Goal: Task Accomplishment & Management: Use online tool/utility

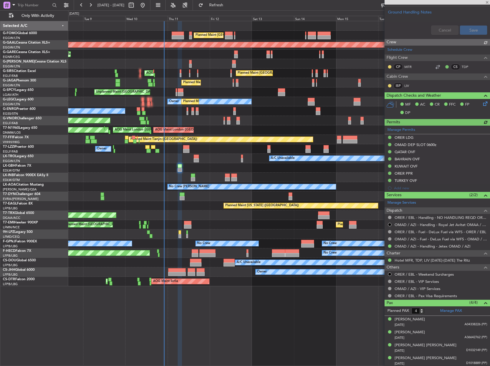
scroll to position [279, 0]
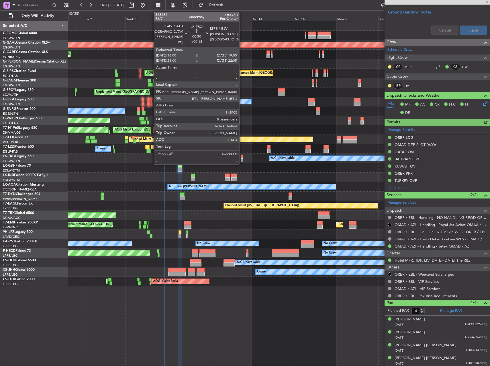
click at [242, 158] on div at bounding box center [242, 157] width 2 height 4
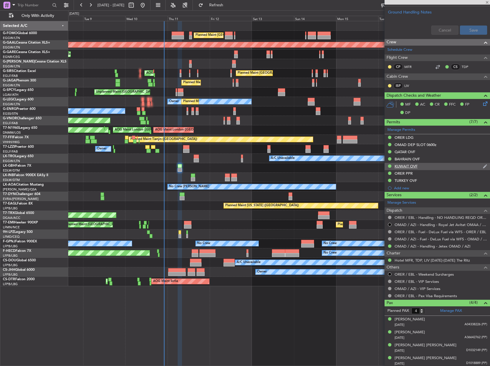
type input "+00:15"
type input "0"
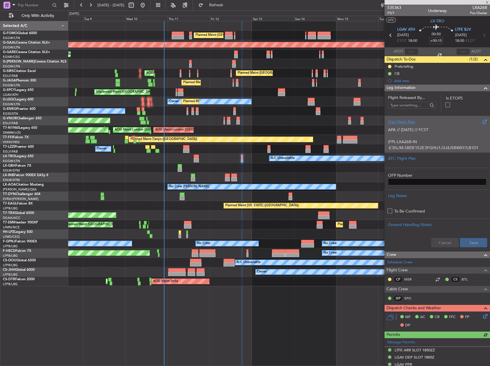
click at [418, 132] on p "APA // [DATE] // FCST" at bounding box center [437, 130] width 99 height 6
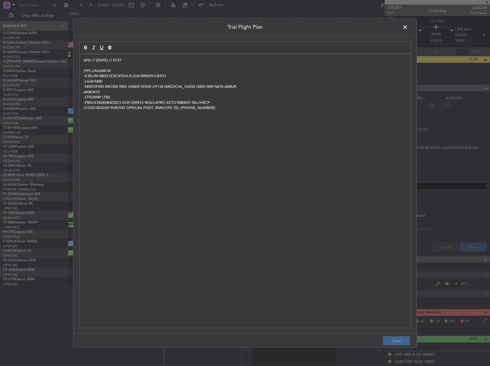
click at [408, 30] on span at bounding box center [408, 28] width 0 height 11
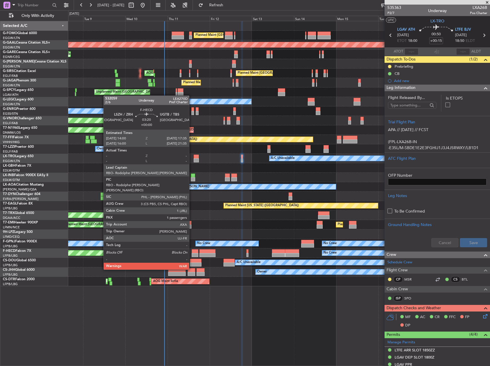
click at [192, 253] on div at bounding box center [195, 255] width 6 height 4
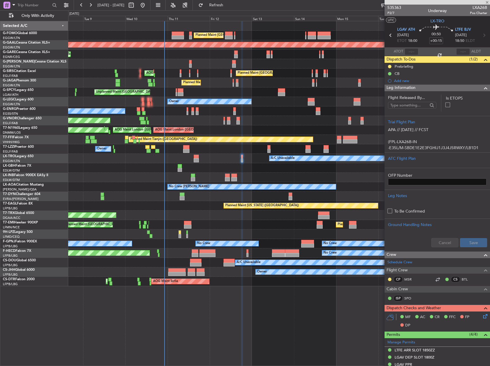
type input "1"
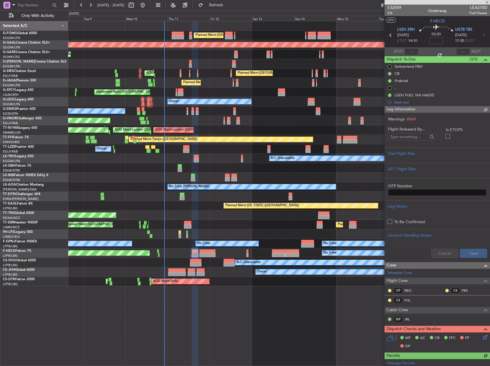
click at [190, 264] on div "A/C Unavailable Planned Maint [GEOGRAPHIC_DATA] ([GEOGRAPHIC_DATA]) Planned Mai…" at bounding box center [279, 262] width 422 height 9
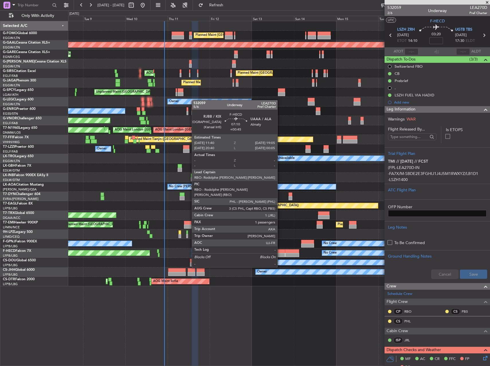
click at [280, 251] on div at bounding box center [278, 251] width 13 height 4
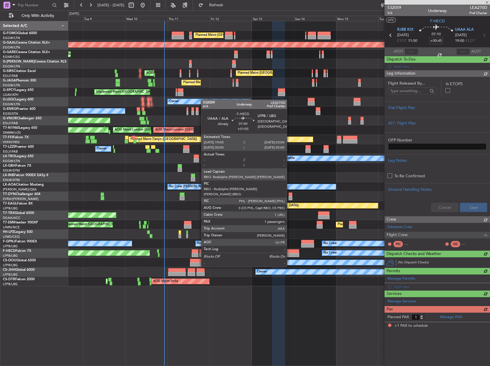
click at [290, 251] on div at bounding box center [292, 251] width 14 height 4
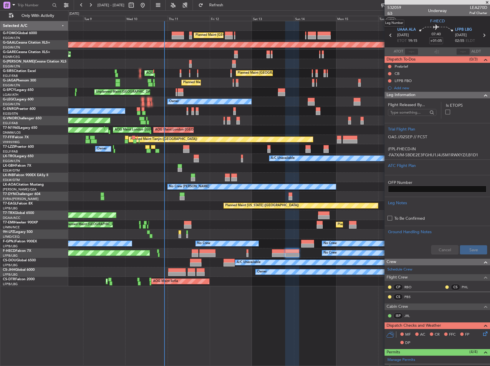
click at [390, 13] on span "6/6" at bounding box center [395, 13] width 14 height 5
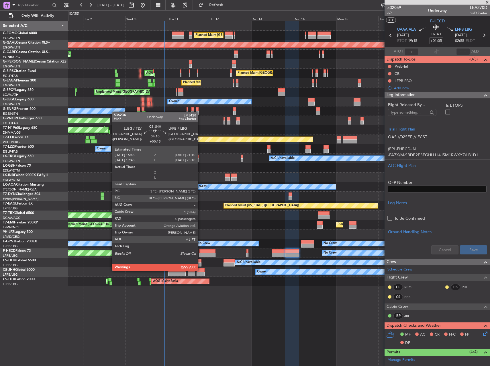
click at [201, 270] on div at bounding box center [201, 270] width 8 height 4
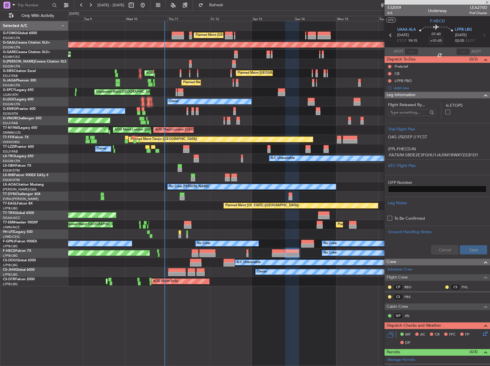
type input "+00:15"
type input "0"
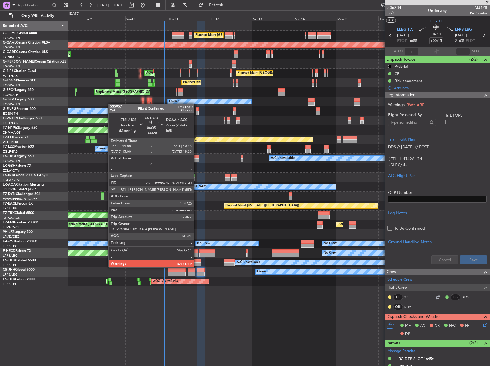
click at [197, 261] on div at bounding box center [195, 261] width 11 height 4
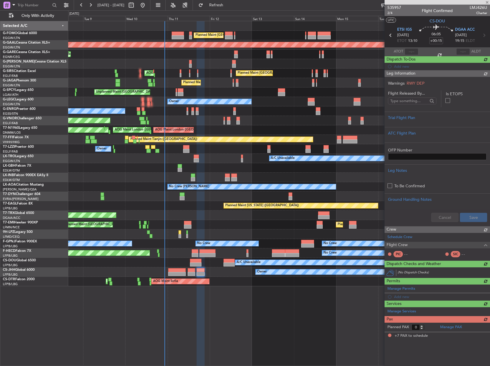
type input "+00:20"
type input "7"
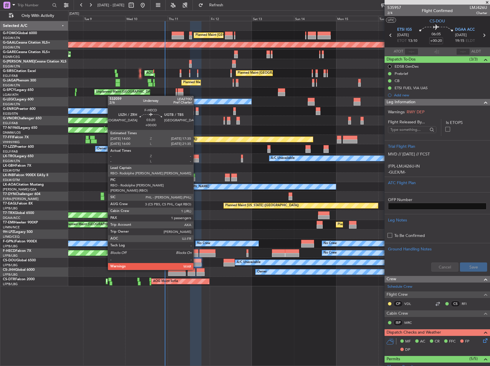
click at [196, 253] on div at bounding box center [195, 255] width 6 height 4
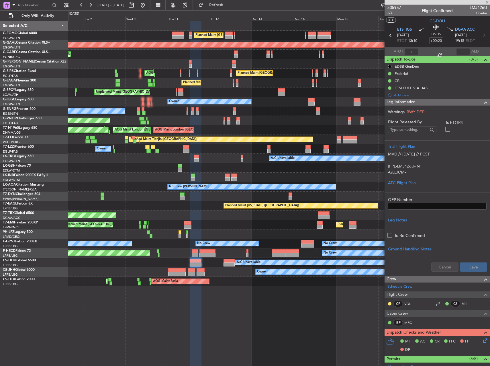
type input "1"
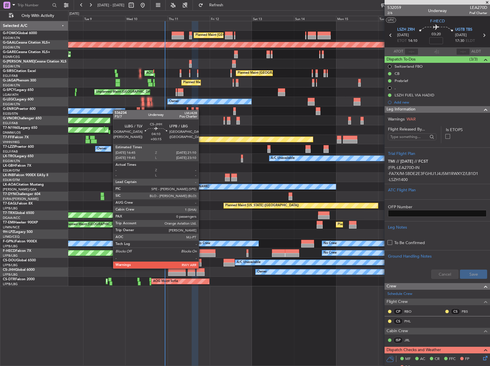
click at [201, 268] on div at bounding box center [201, 270] width 8 height 4
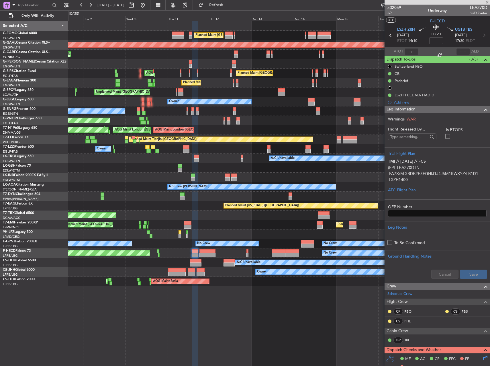
type input "+00:15"
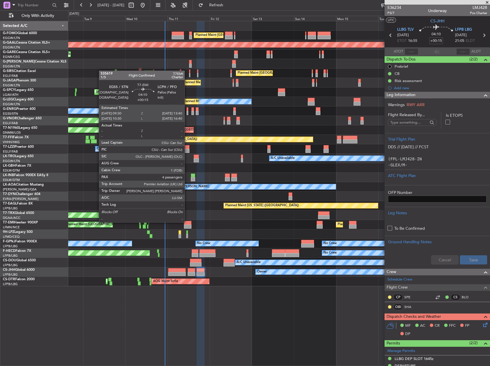
click at [187, 222] on div at bounding box center [187, 223] width 7 height 4
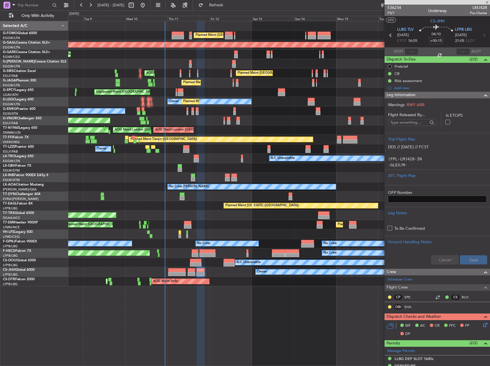
type input "4"
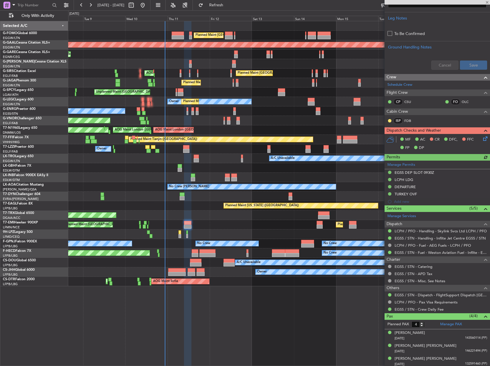
scroll to position [213, 0]
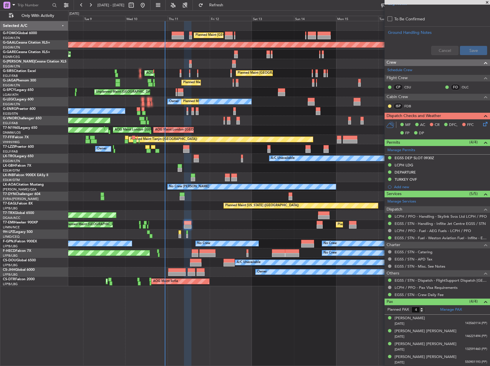
click at [482, 123] on icon at bounding box center [484, 123] width 5 height 5
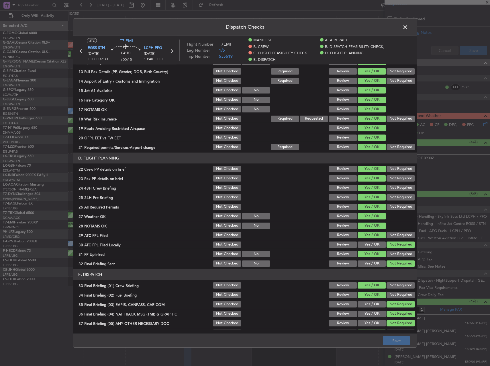
scroll to position [265, 0]
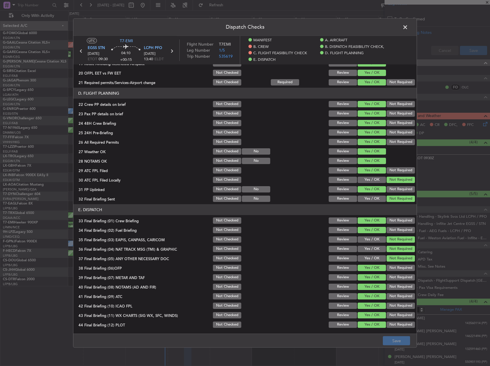
click at [401, 32] on header "Dispatch Checks" at bounding box center [244, 27] width 343 height 17
click at [408, 28] on span at bounding box center [408, 28] width 0 height 11
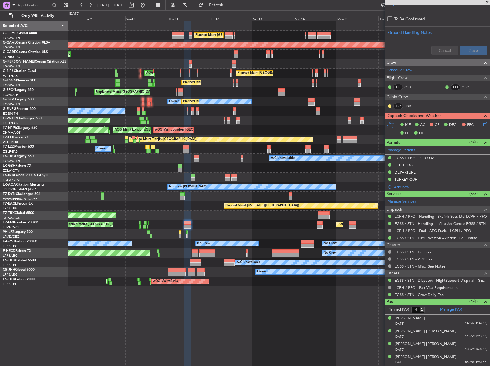
scroll to position [0, 0]
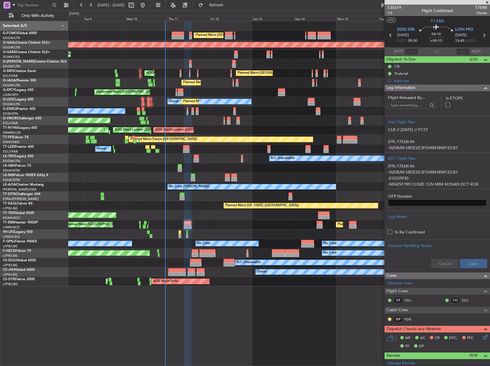
click at [182, 30] on div at bounding box center [279, 25] width 422 height 9
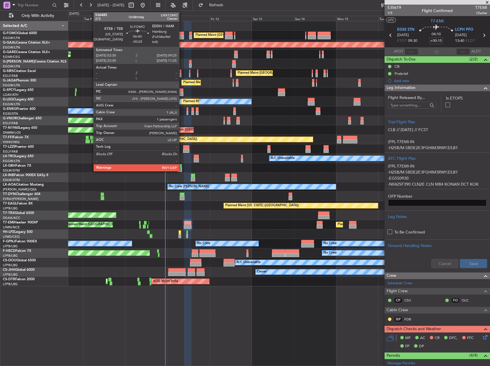
click at [182, 32] on div at bounding box center [178, 34] width 12 height 4
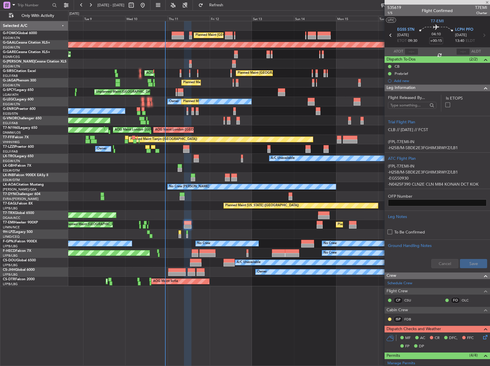
type input "-00:25"
type input "1"
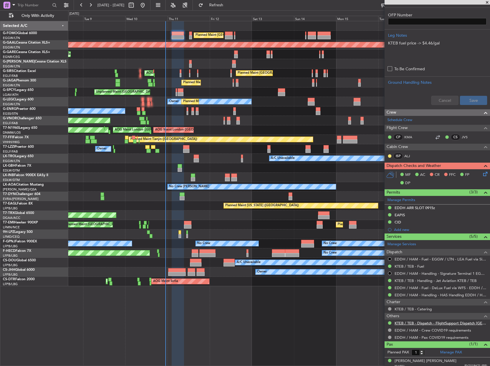
scroll to position [217, 0]
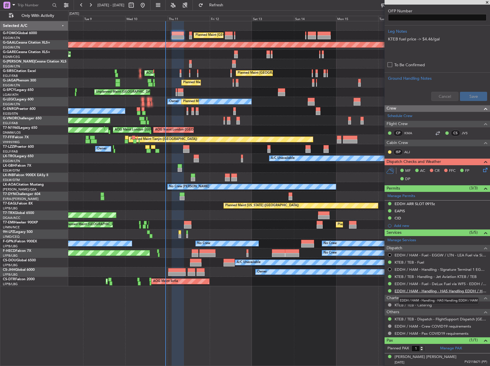
click at [425, 292] on link "EDDH / HAM - Handling - HAS Handling EDDH / HAM" at bounding box center [441, 290] width 93 height 5
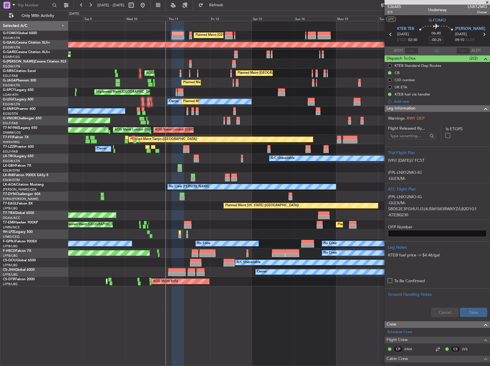
scroll to position [0, 0]
